Goal: Transaction & Acquisition: Purchase product/service

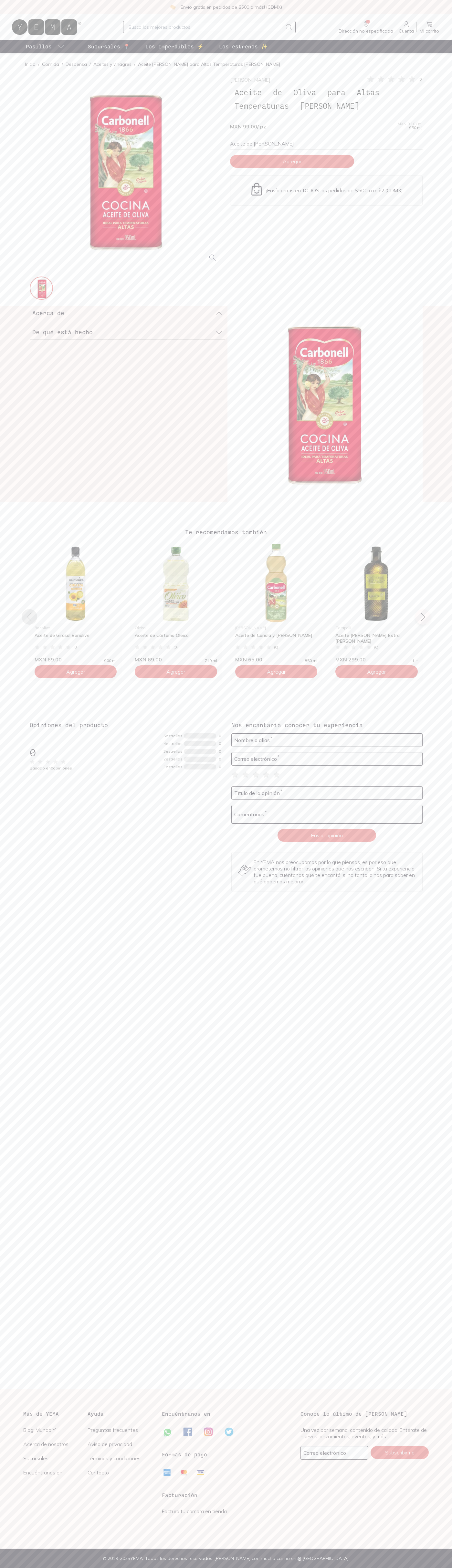
click at [292, 162] on span "Agregar" at bounding box center [292, 161] width 19 height 6
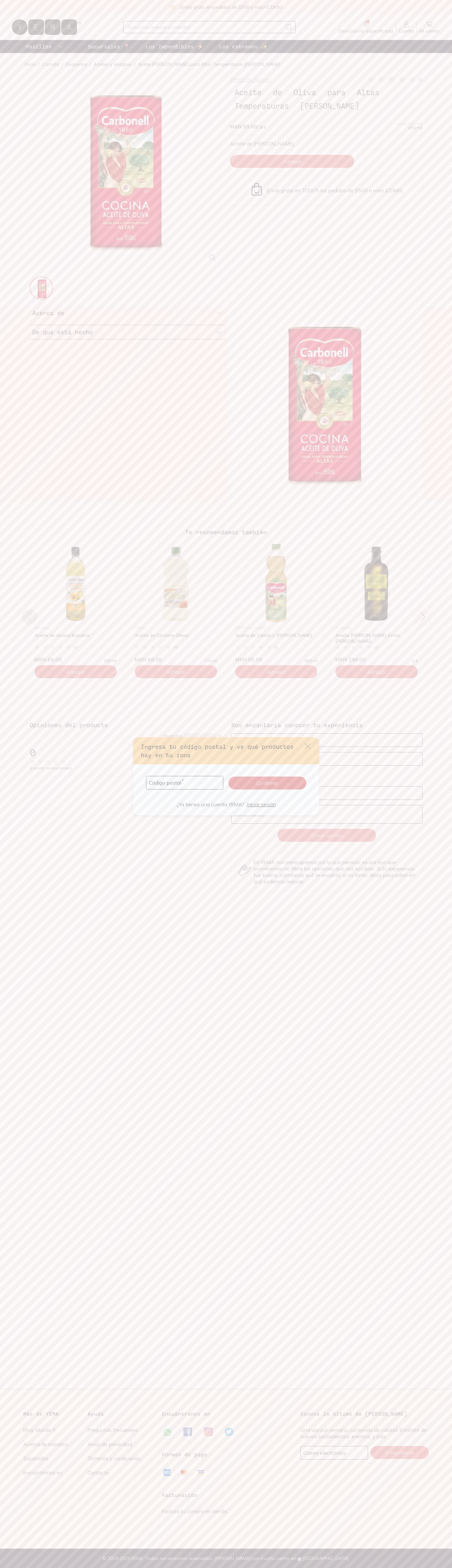
click at [307, 746] on icon "default" at bounding box center [307, 746] width 5 height 5
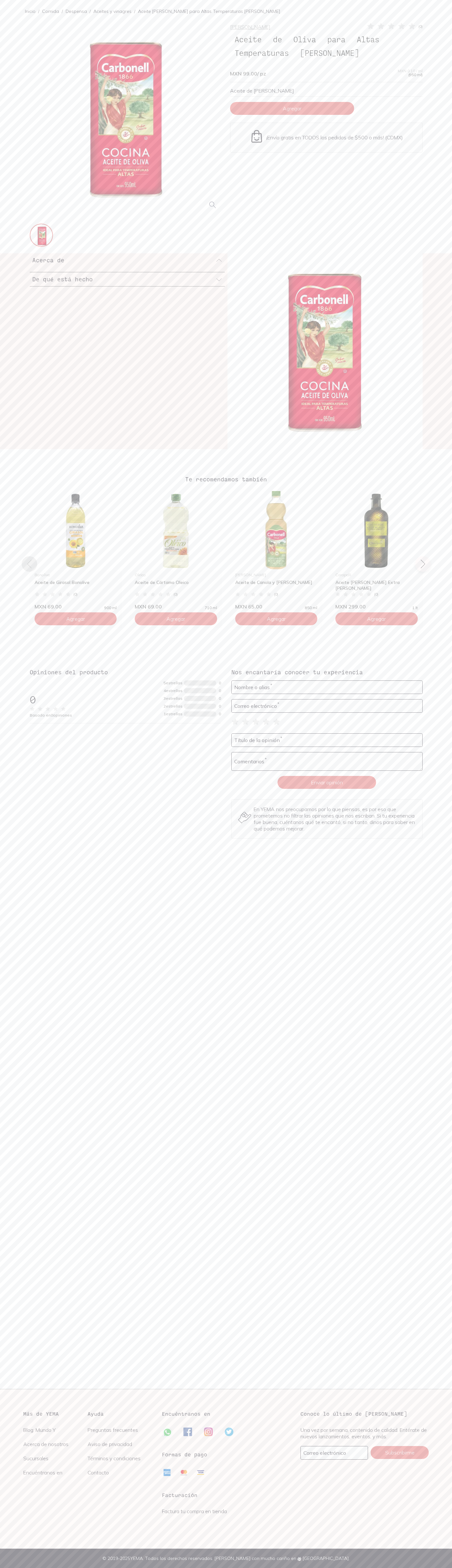
click at [142, 23] on div at bounding box center [125, 118] width 192 height 192
click at [449, 30] on div "Carbonell ( 0 ) Aceite de Oliva para Altas Temperaturas Carbonell MXN 99.00 / p…" at bounding box center [226, 437] width 452 height 829
click at [5, 1568] on html "Inicio / Comida / Despensa / Aceites y vinagres / Aceite de Oliva para Altas Te…" at bounding box center [226, 784] width 452 height 1568
click at [5, 1568] on html "Inicio / Comida / Despensa / Aceites y vinagres / Aceite de Oliva para Altas Te…" at bounding box center [226, 784] width 452 height 1568
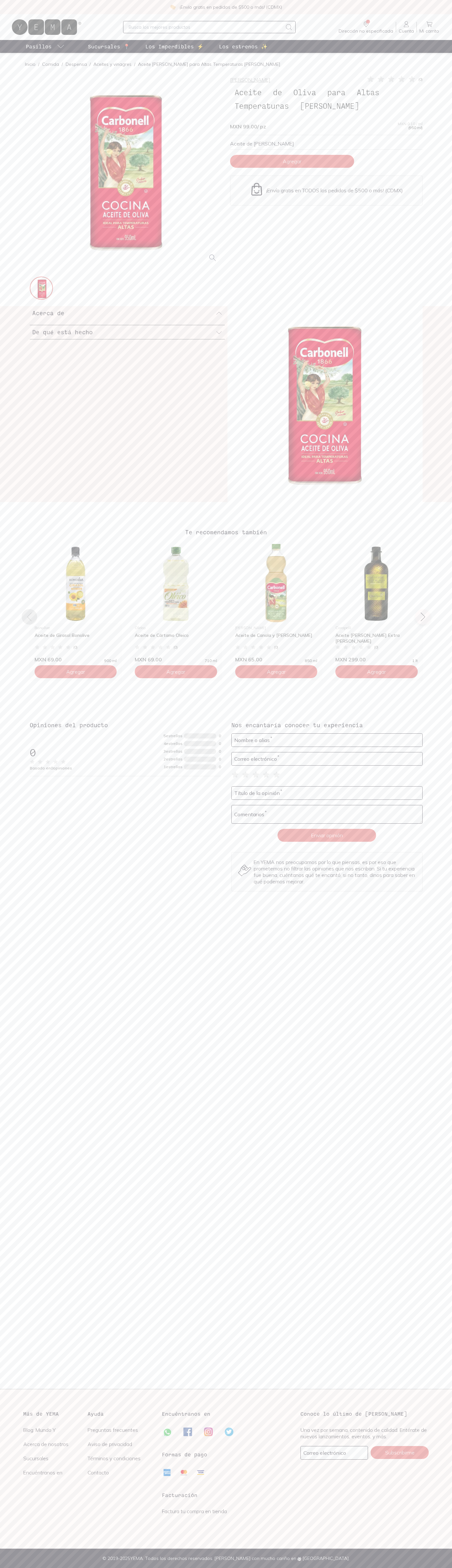
click at [429, 24] on icon at bounding box center [429, 24] width 8 height 8
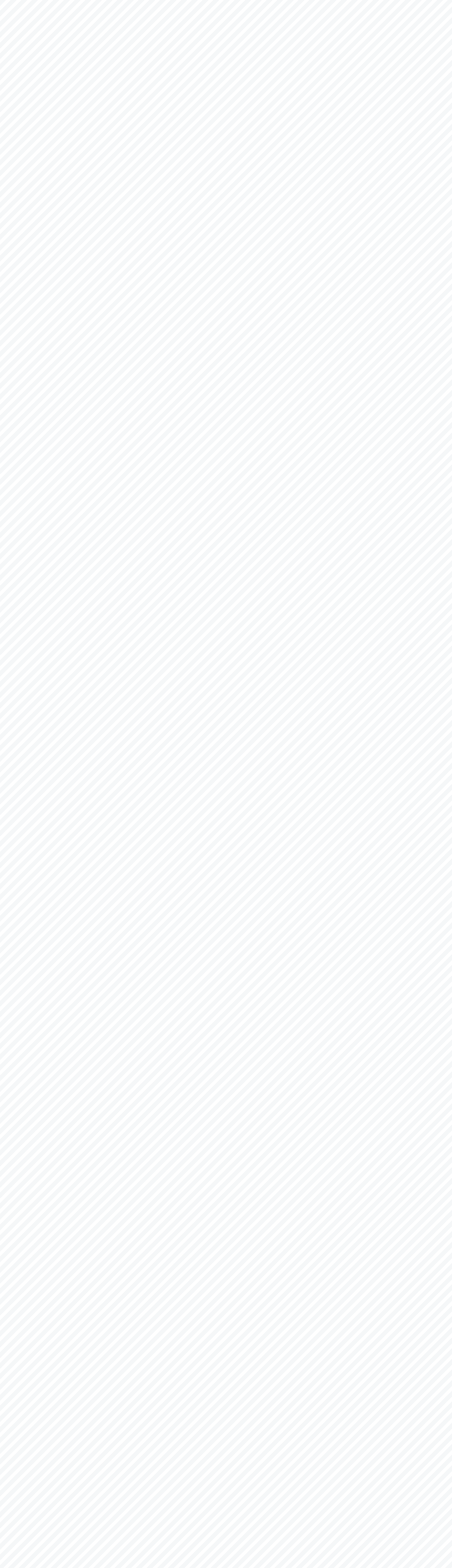
click at [327, 0] on html "YEMA: Así de fácil, así [PERSON_NAME]" at bounding box center [226, 0] width 452 height 0
click at [443, 0] on html "YEMA: Así de fácil, así de bueno" at bounding box center [226, 0] width 452 height 0
click at [264, 0] on html "YEMA: Así de fácil, así de bueno" at bounding box center [226, 0] width 452 height 0
click at [19, 0] on html "YEMA: Así de fácil, así de bueno" at bounding box center [226, 0] width 452 height 0
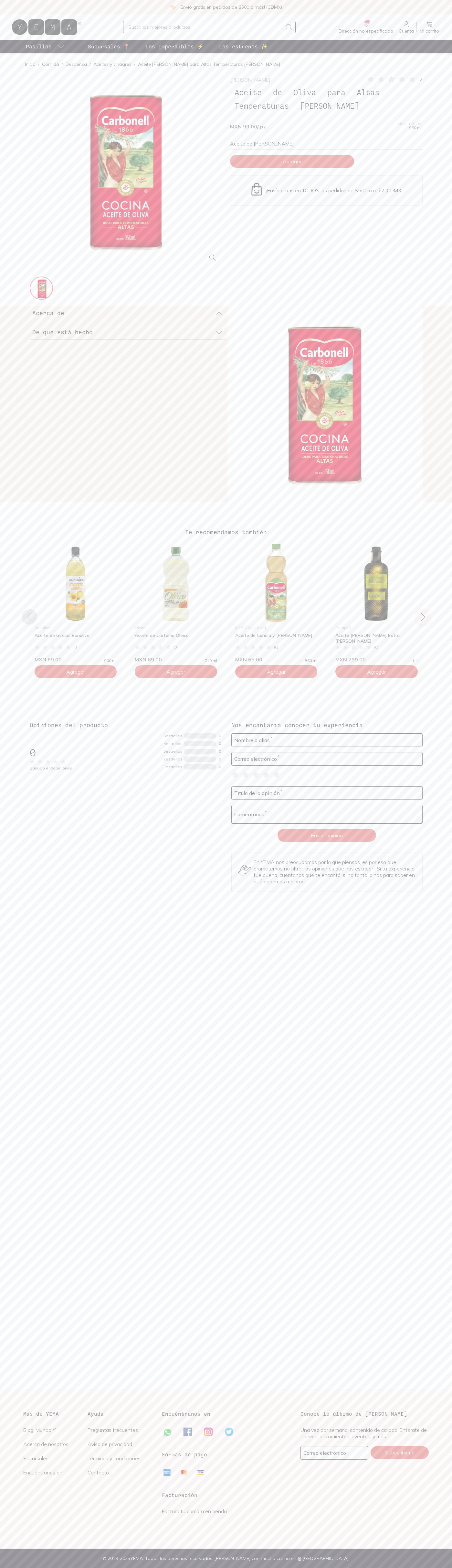
click at [412, 79] on icon at bounding box center [412, 79] width 6 height 6
